Goal: Information Seeking & Learning: Learn about a topic

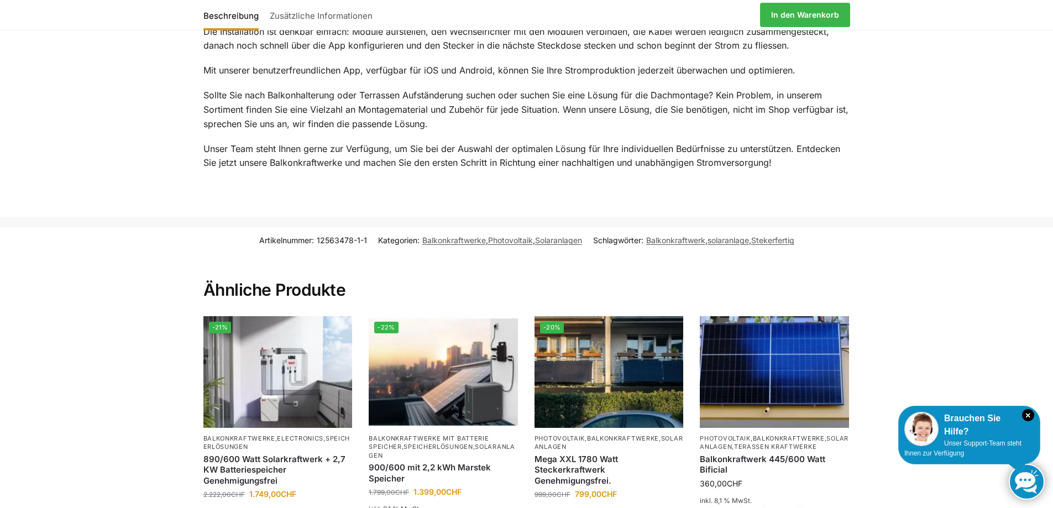
scroll to position [1548, 0]
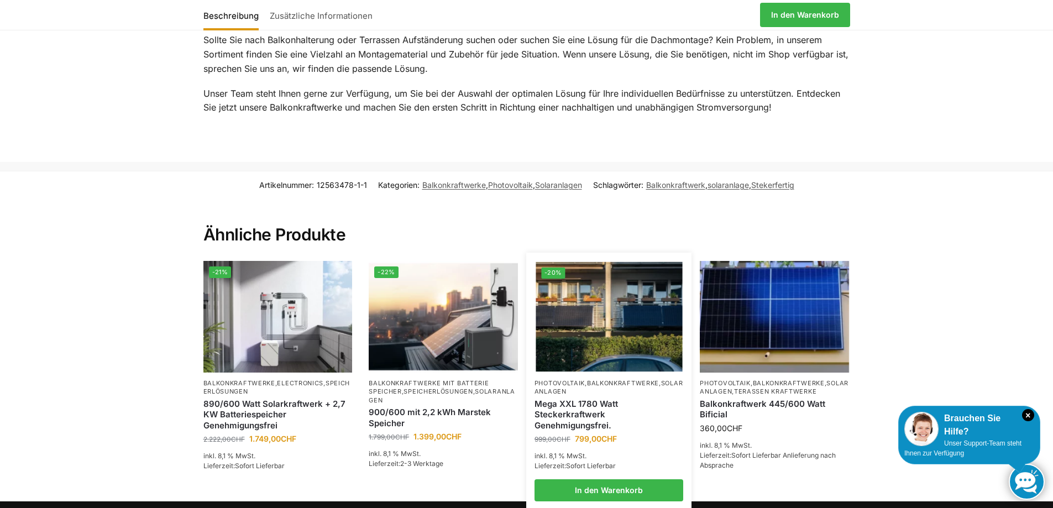
click at [613, 396] on div "Mega XXL 1780 Watt Steckerkraftwerk Genehmigungsfrei." at bounding box center [609, 414] width 149 height 37
click at [577, 299] on img at bounding box center [609, 317] width 147 height 110
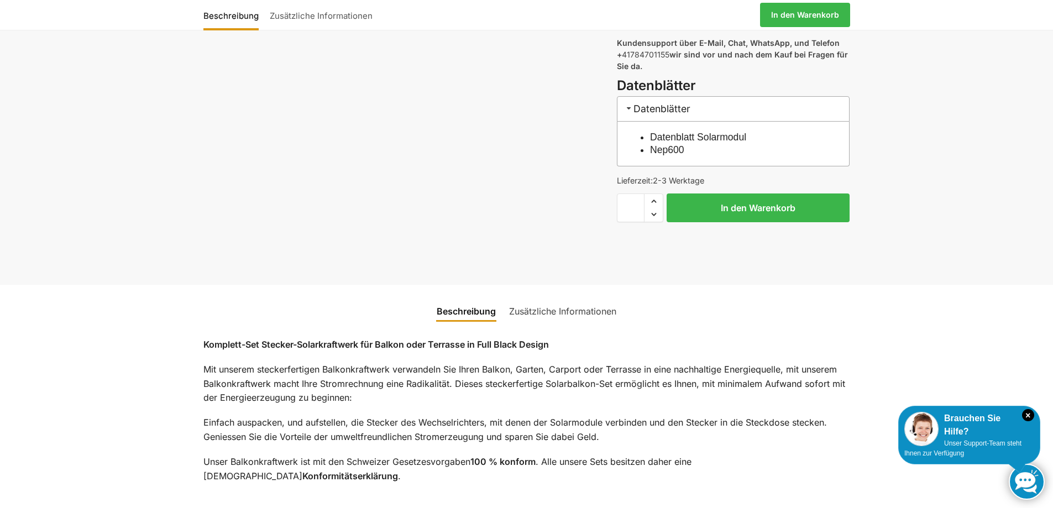
scroll to position [526, 0]
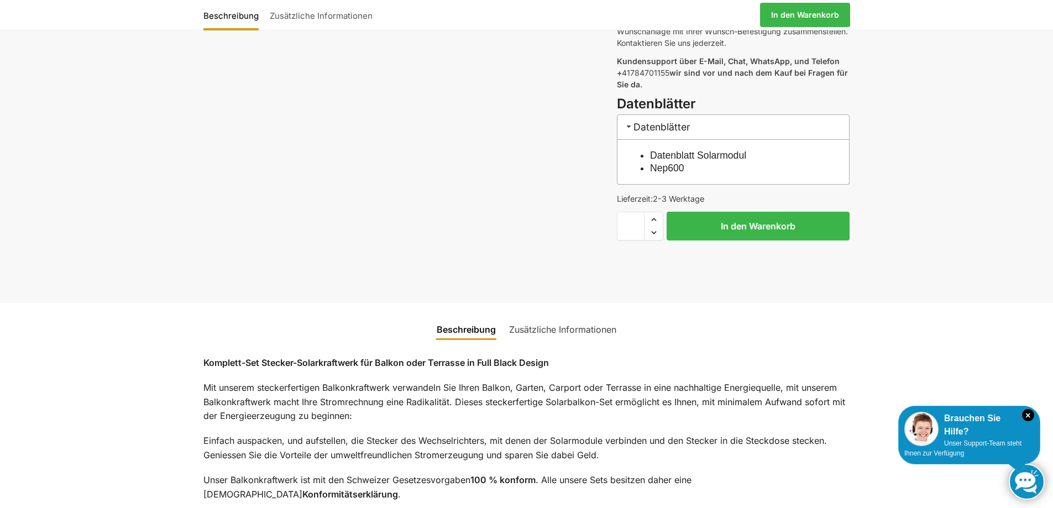
click at [670, 150] on link "Datenblatt Solarmodul" at bounding box center [698, 155] width 96 height 11
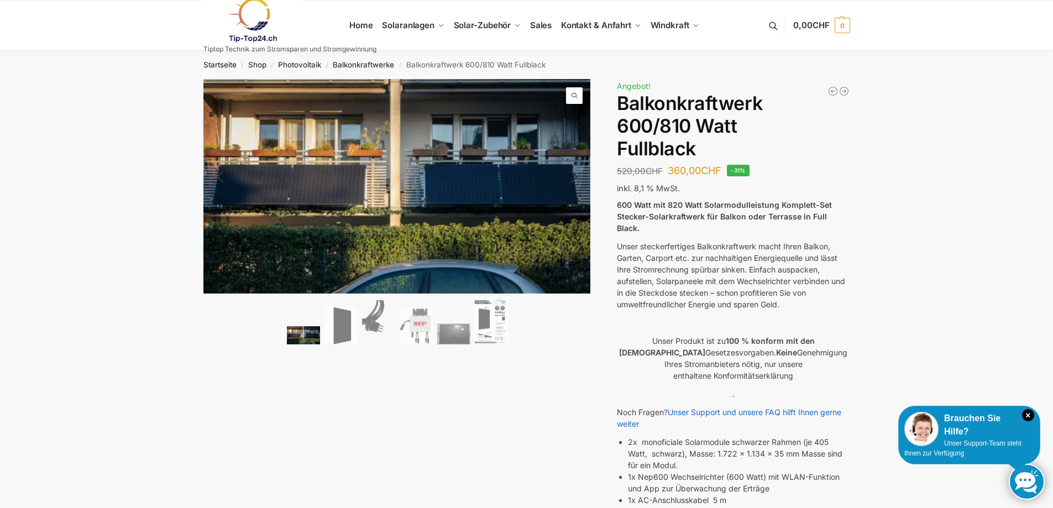
click at [434, 330] on ol at bounding box center [397, 323] width 388 height 50
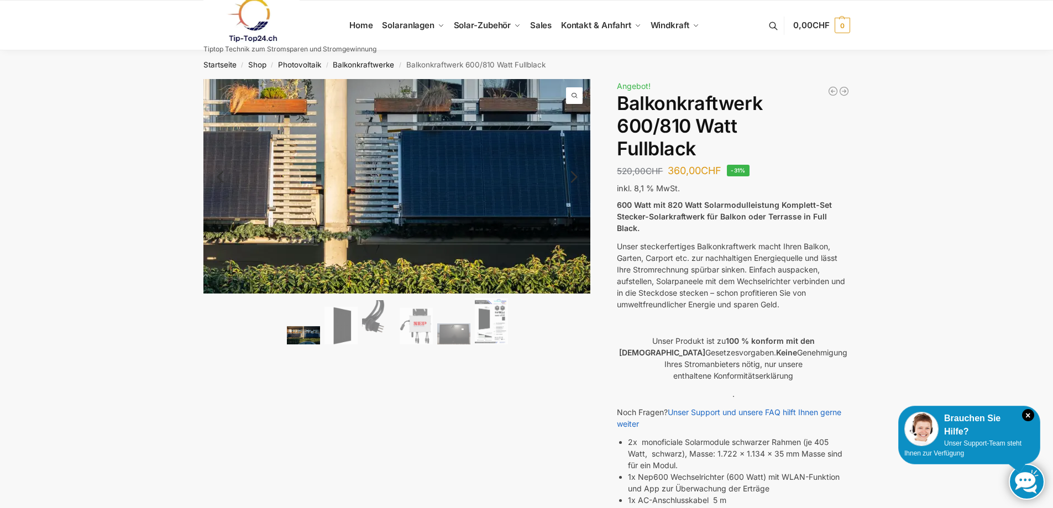
click at [445, 192] on img at bounding box center [340, 178] width 852 height 469
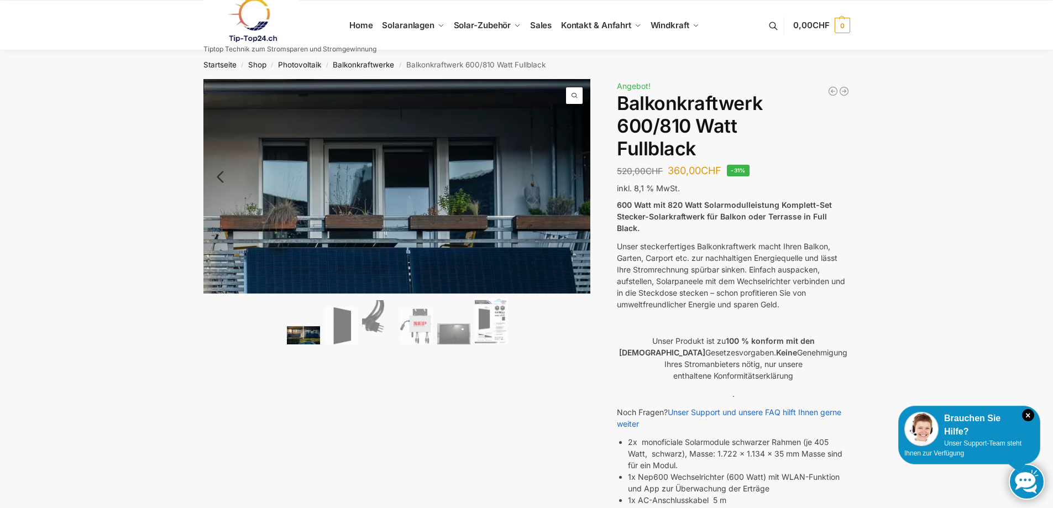
click at [575, 94] on span at bounding box center [574, 95] width 17 height 17
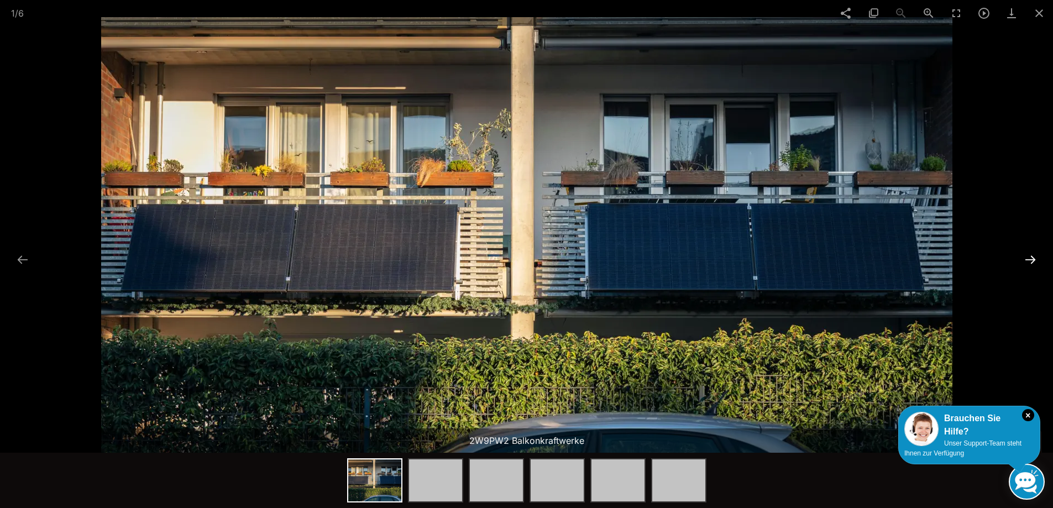
click at [1032, 262] on button at bounding box center [1030, 260] width 23 height 22
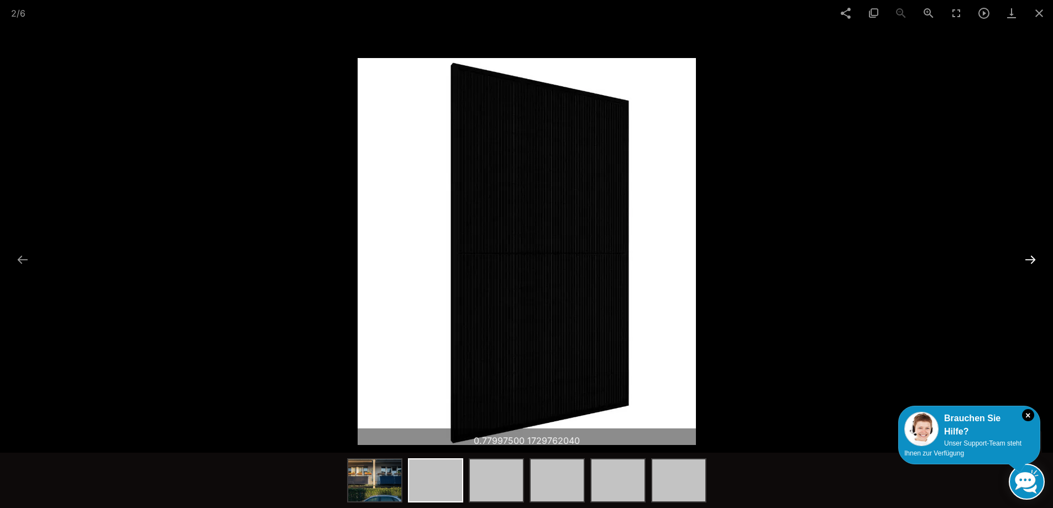
click at [1032, 262] on button at bounding box center [1030, 260] width 23 height 22
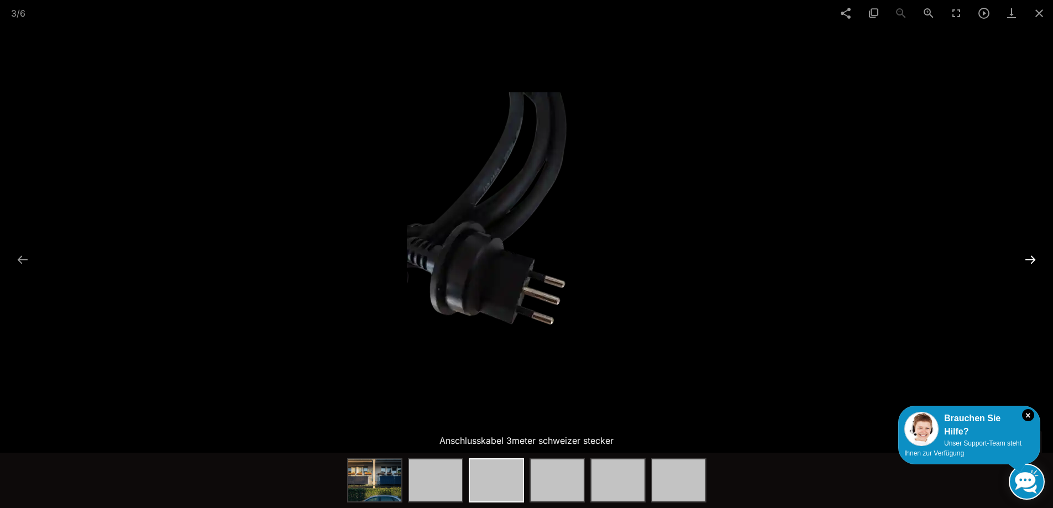
click at [1032, 262] on button at bounding box center [1030, 260] width 23 height 22
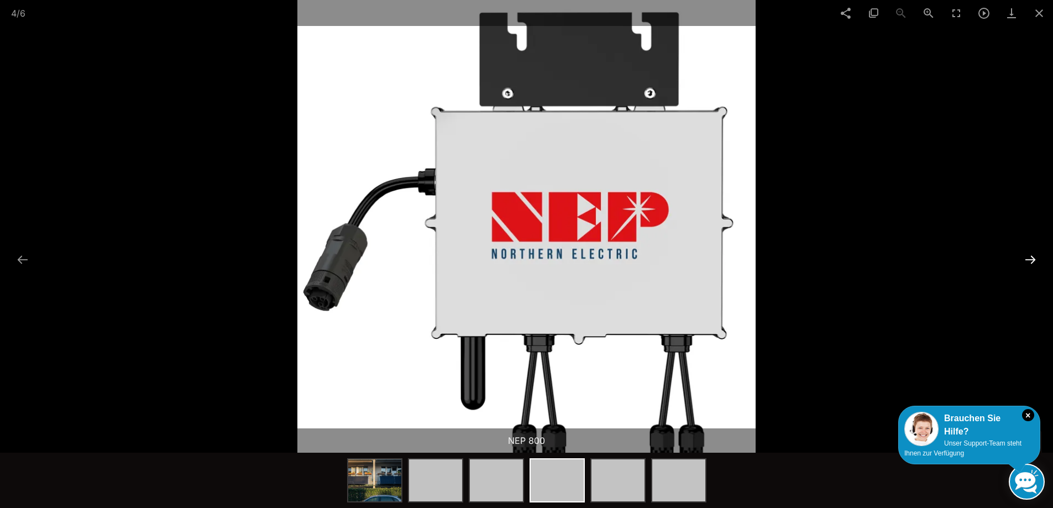
click at [1032, 262] on button at bounding box center [1030, 260] width 23 height 22
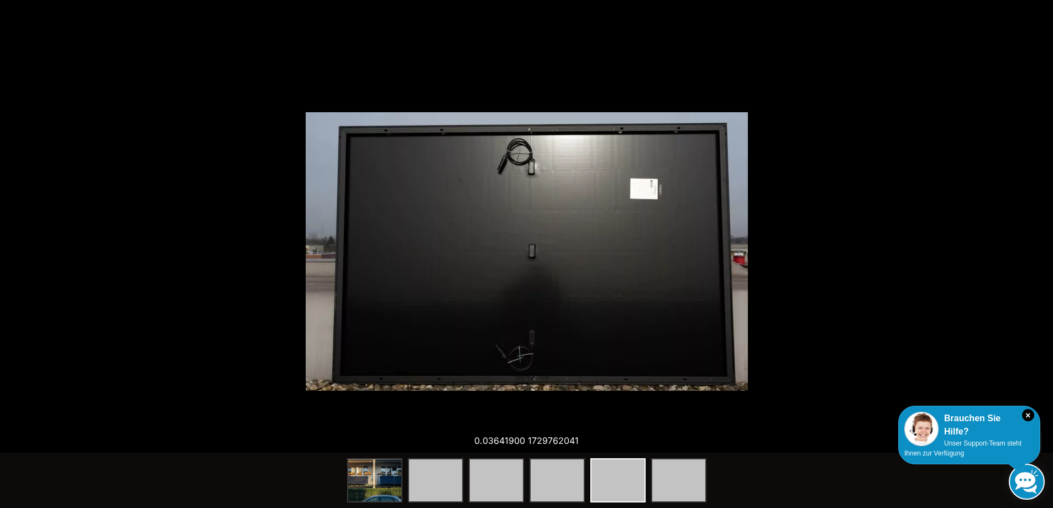
click at [1032, 262] on button at bounding box center [1036, 260] width 23 height 22
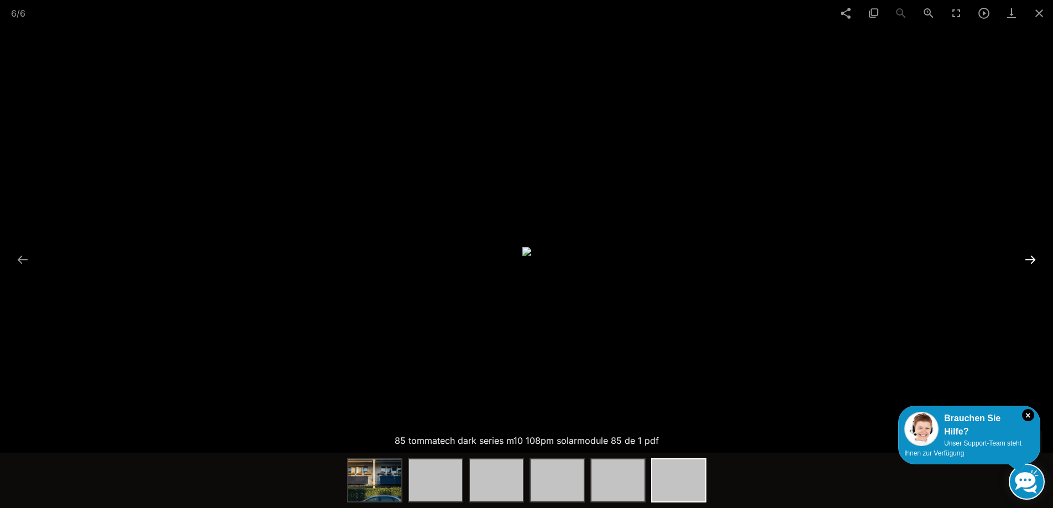
click at [1029, 258] on button at bounding box center [1030, 260] width 23 height 22
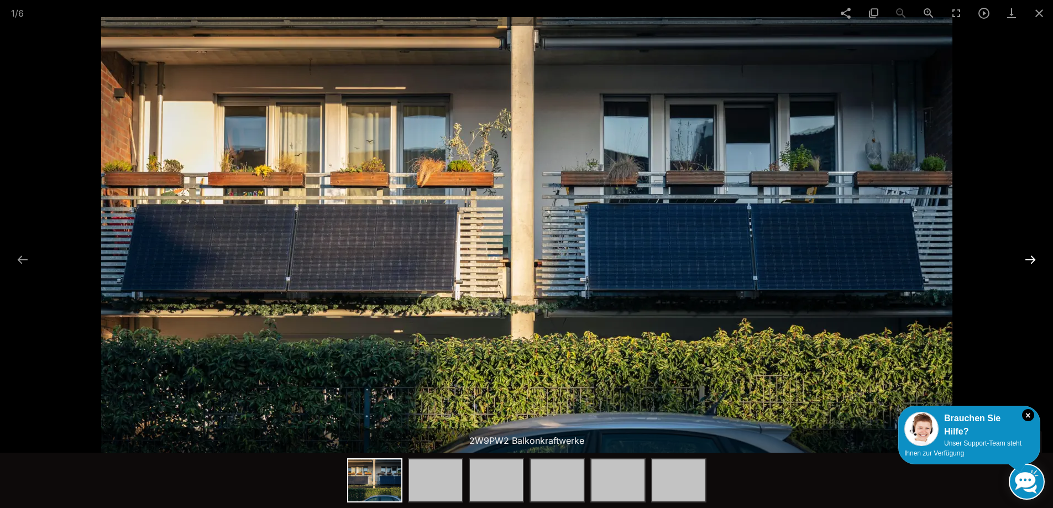
click at [1029, 258] on button at bounding box center [1030, 260] width 23 height 22
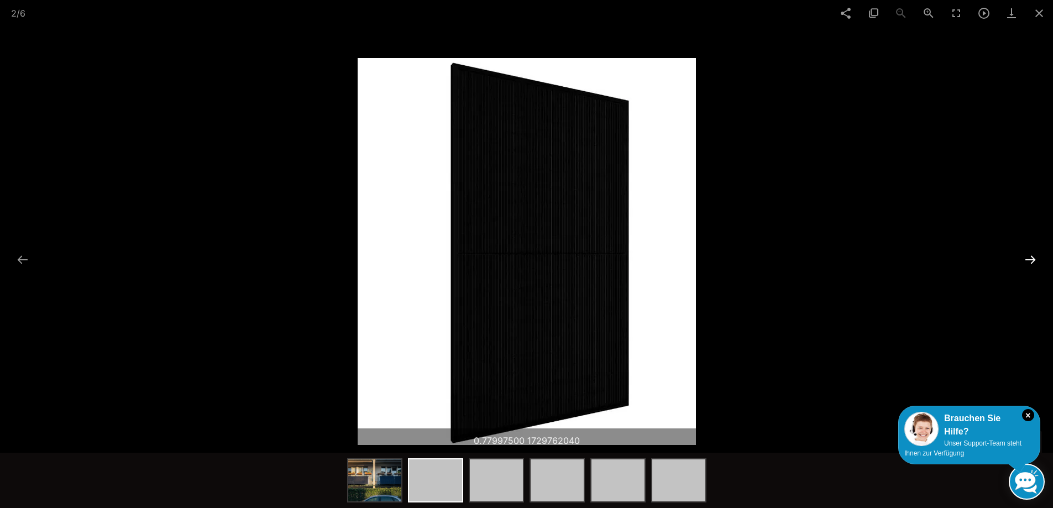
click at [1029, 258] on button at bounding box center [1030, 260] width 23 height 22
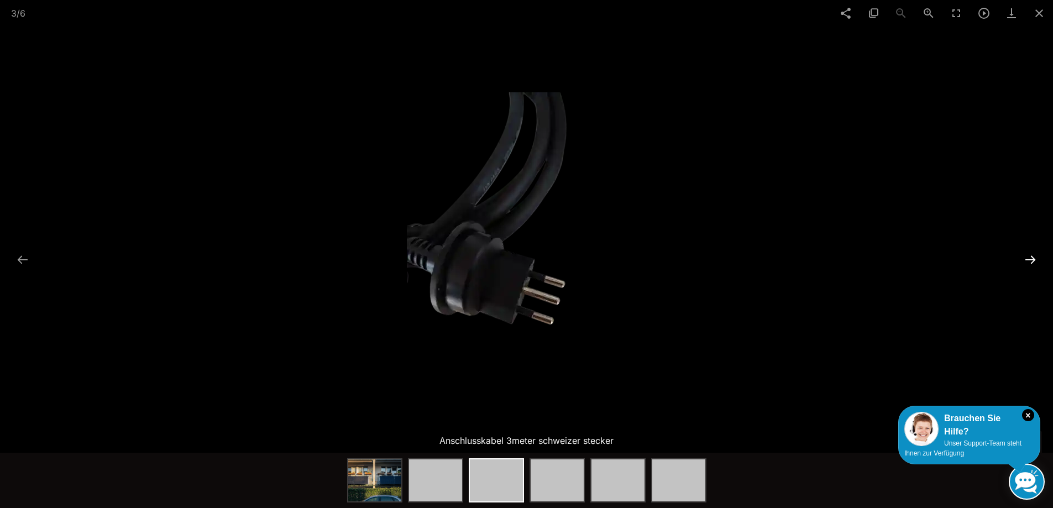
click at [1029, 258] on button at bounding box center [1030, 260] width 23 height 22
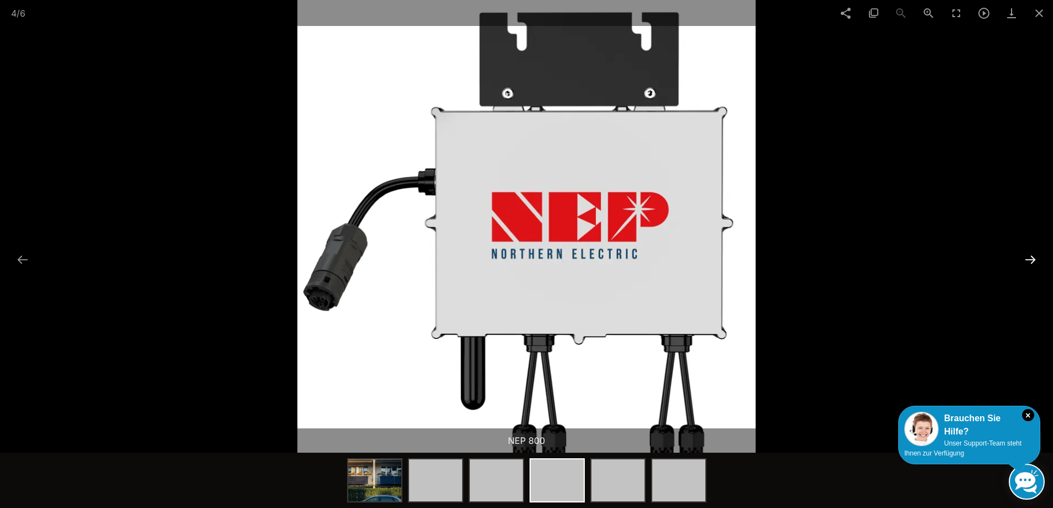
click at [1029, 258] on button at bounding box center [1030, 260] width 23 height 22
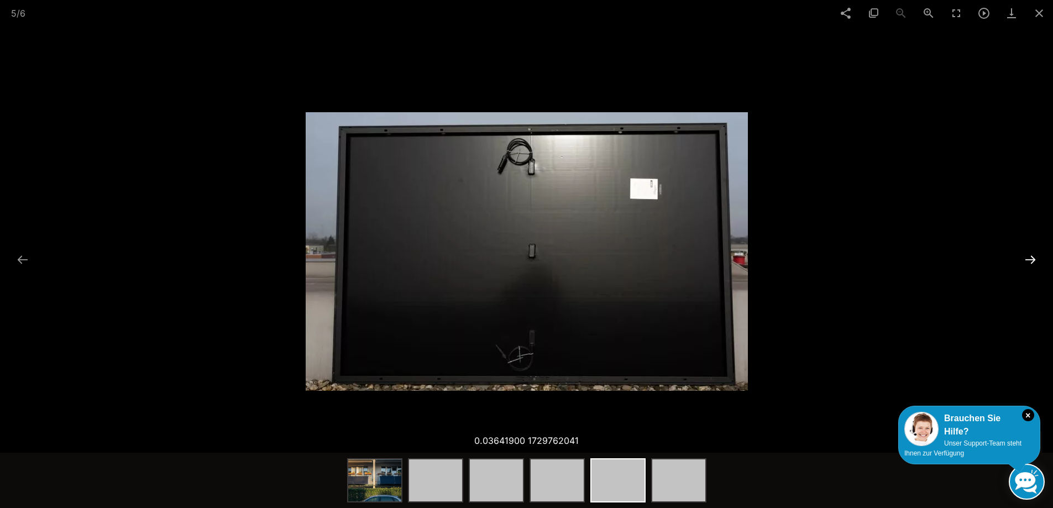
click at [1031, 259] on button at bounding box center [1030, 260] width 23 height 22
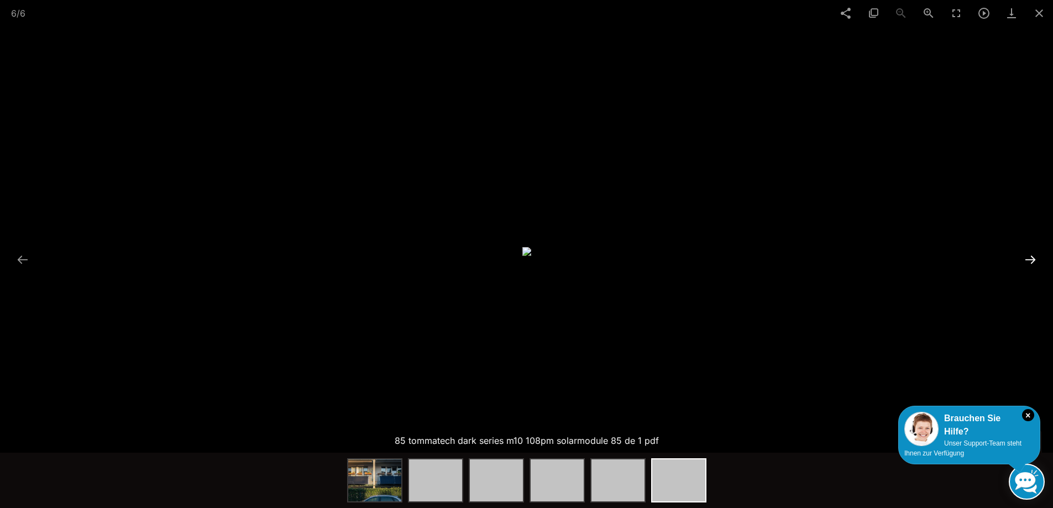
click at [1026, 258] on button at bounding box center [1030, 260] width 23 height 22
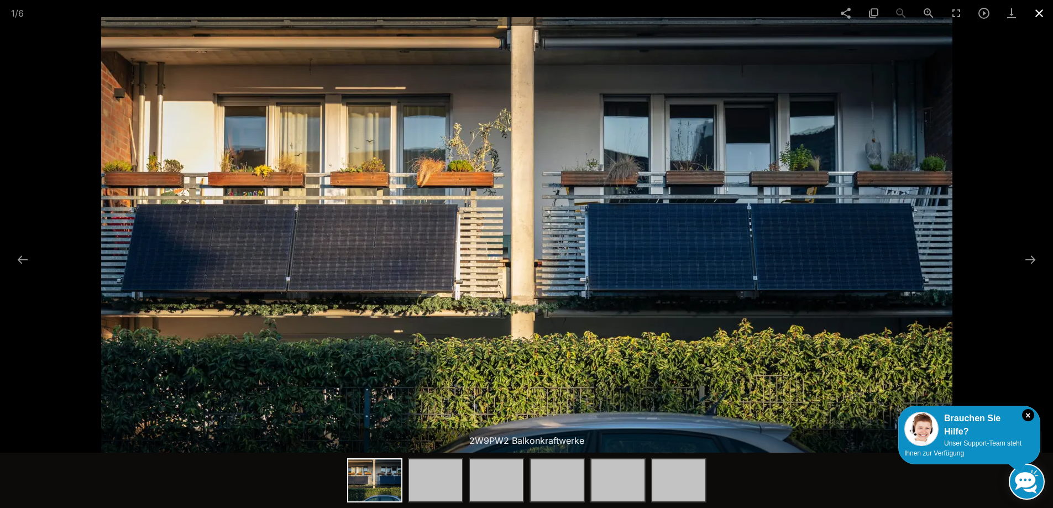
click at [1042, 14] on span at bounding box center [1040, 13] width 28 height 26
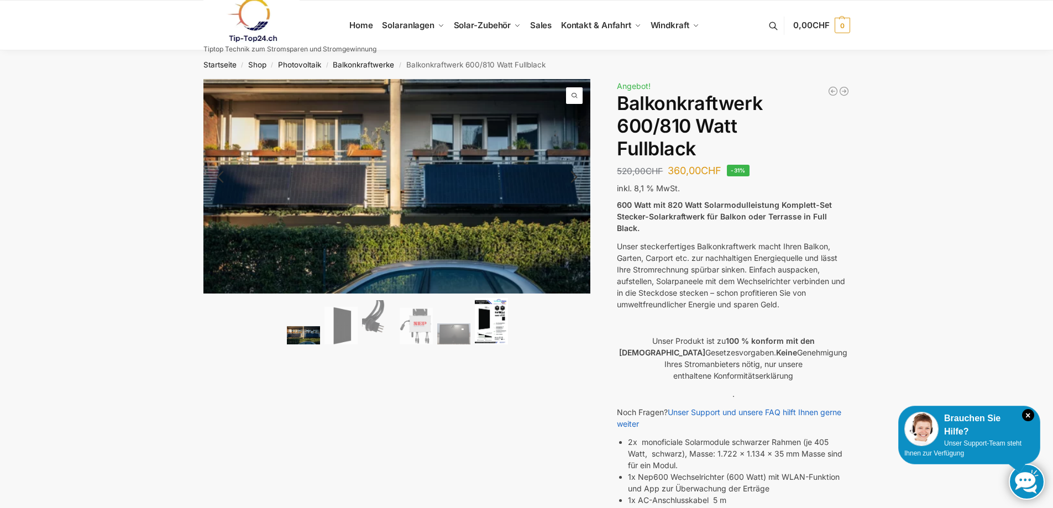
click at [495, 322] on img at bounding box center [491, 321] width 33 height 47
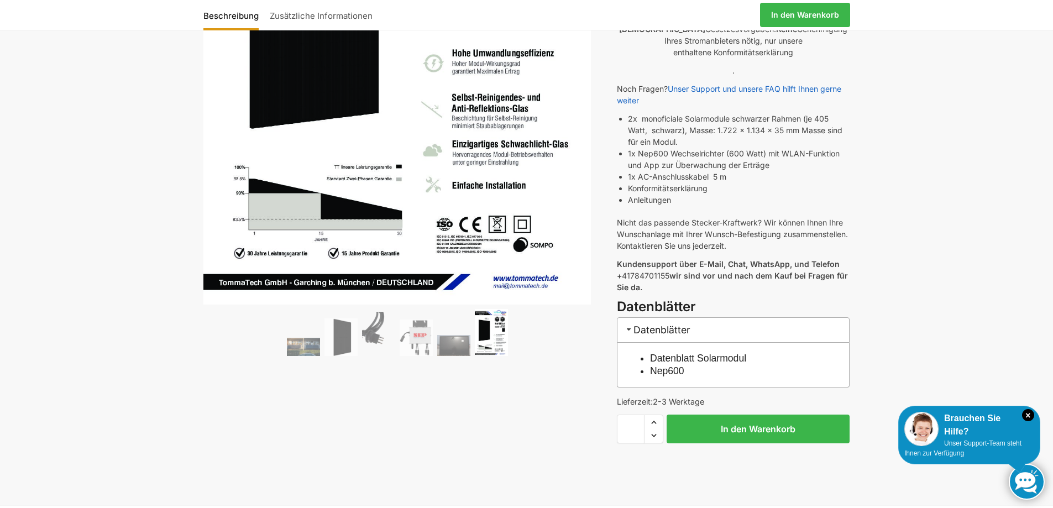
scroll to position [332, 0]
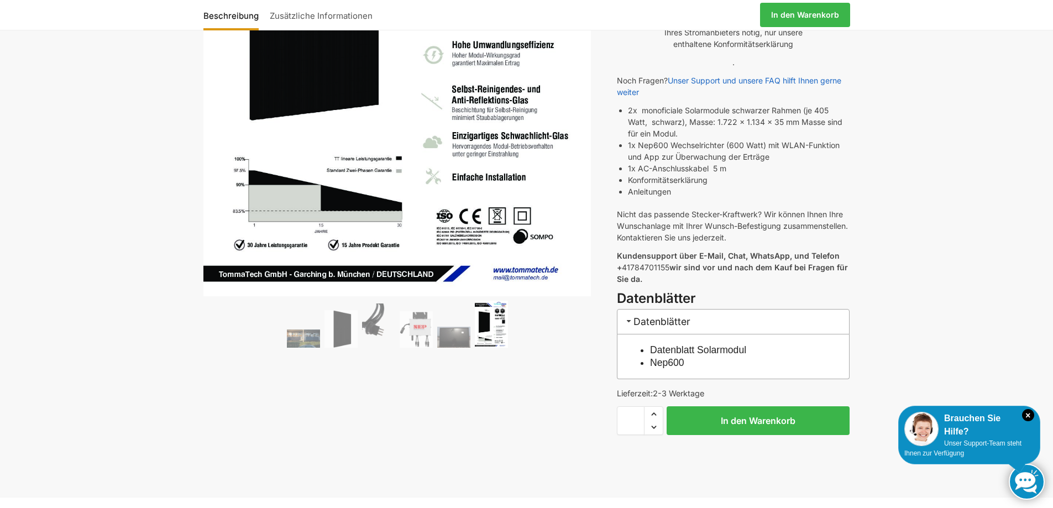
click at [670, 310] on h3 "Datenblätter" at bounding box center [733, 321] width 233 height 25
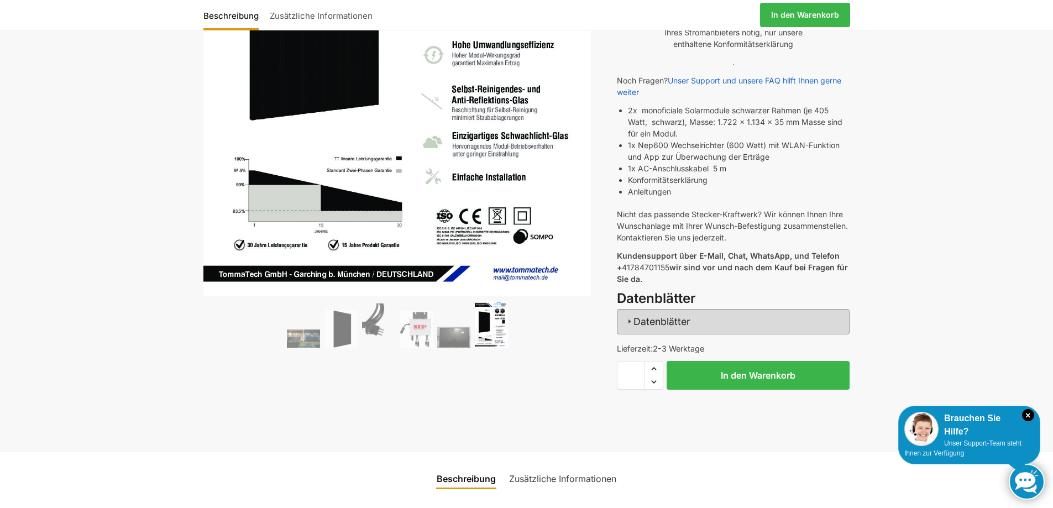
click at [659, 311] on h3 "Datenblätter" at bounding box center [733, 321] width 233 height 25
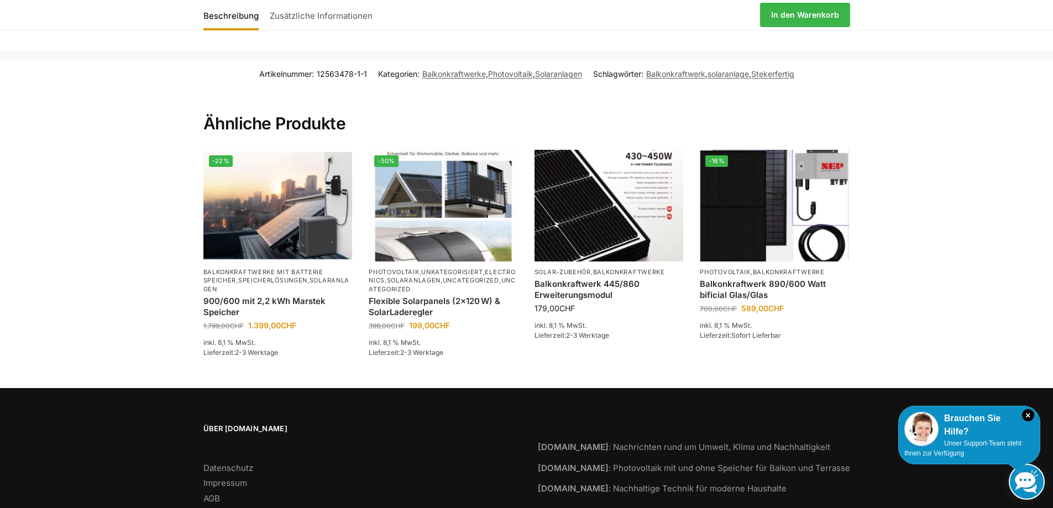
scroll to position [1684, 0]
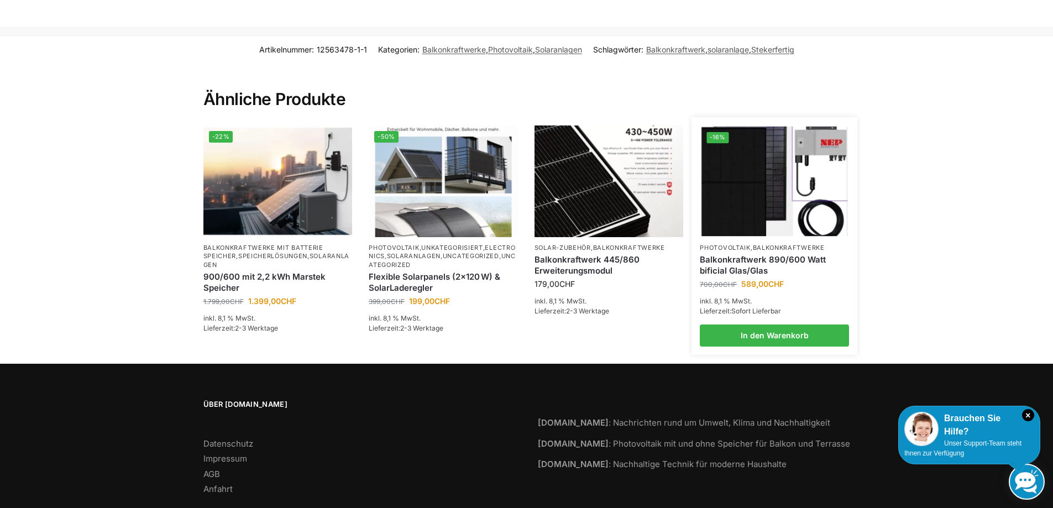
click at [740, 168] on img at bounding box center [775, 182] width 147 height 110
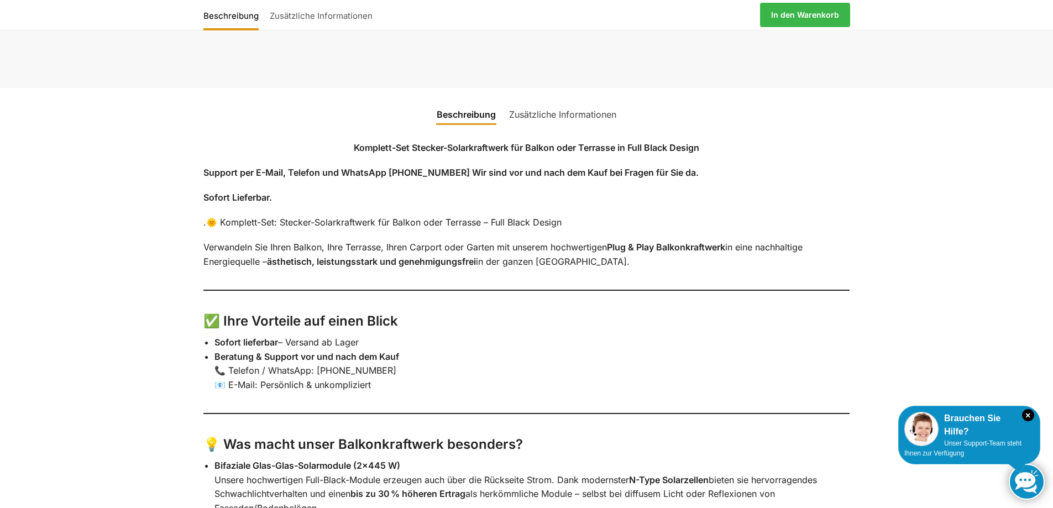
scroll to position [1327, 0]
click at [564, 126] on link "Zusätzliche Informationen" at bounding box center [563, 114] width 121 height 27
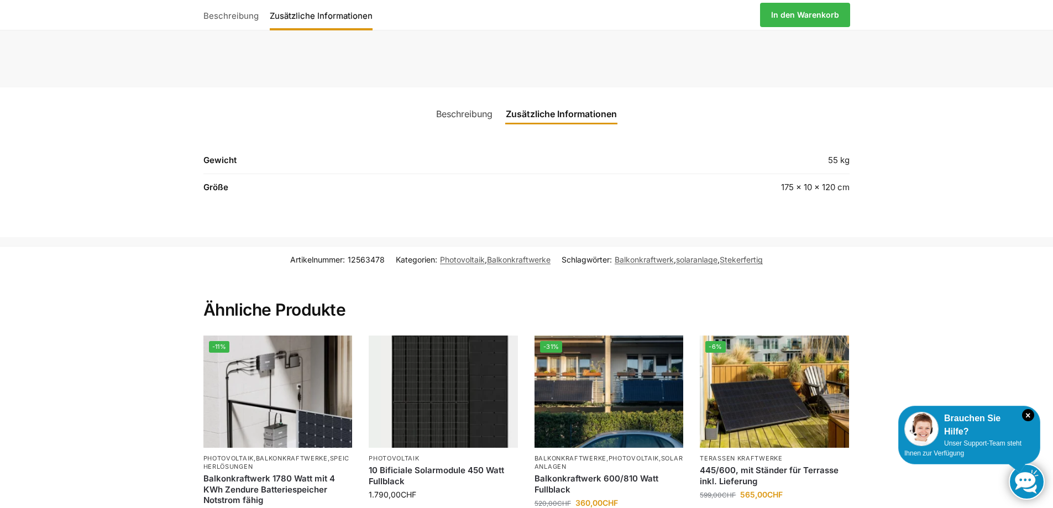
click at [455, 127] on link "Beschreibung" at bounding box center [465, 114] width 70 height 27
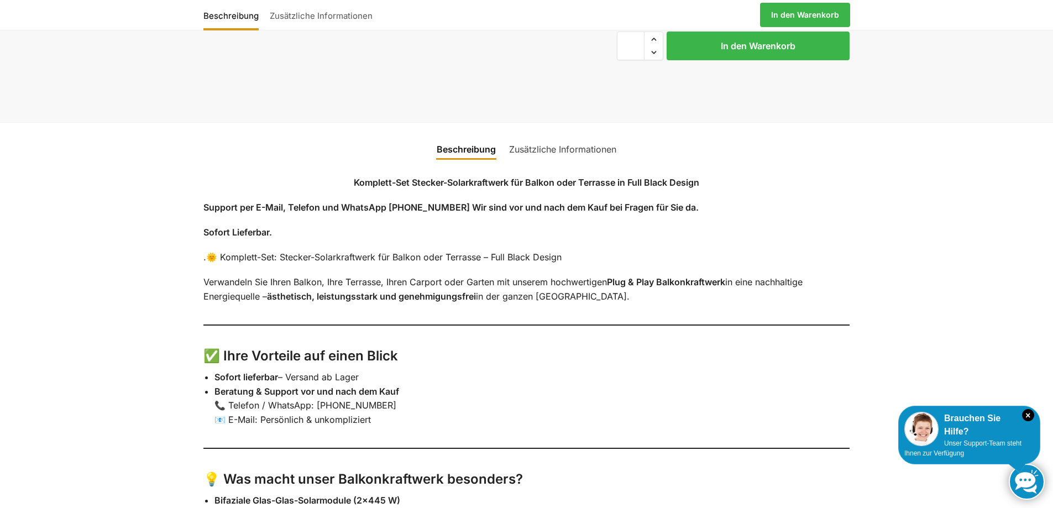
scroll to position [1106, 0]
